Goal: Register for event/course

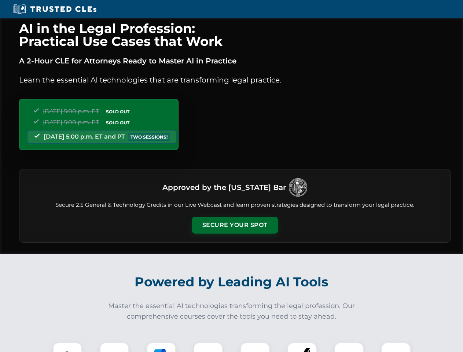
click at [235, 225] on button "Secure Your Spot" at bounding box center [235, 225] width 86 height 17
click at [67, 347] on img at bounding box center [67, 356] width 21 height 21
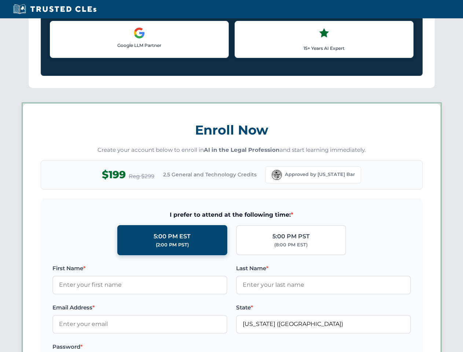
click at [161, 347] on label "Password *" at bounding box center [139, 346] width 175 height 9
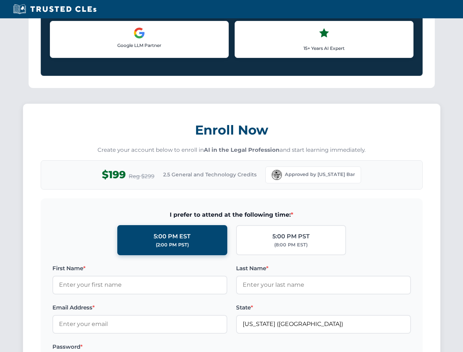
scroll to position [719, 0]
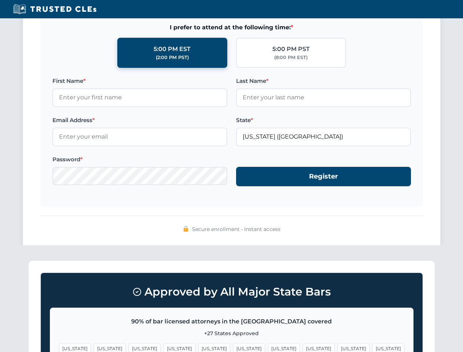
click at [338, 347] on span "[US_STATE]" at bounding box center [354, 348] width 32 height 11
